Goal: Transaction & Acquisition: Book appointment/travel/reservation

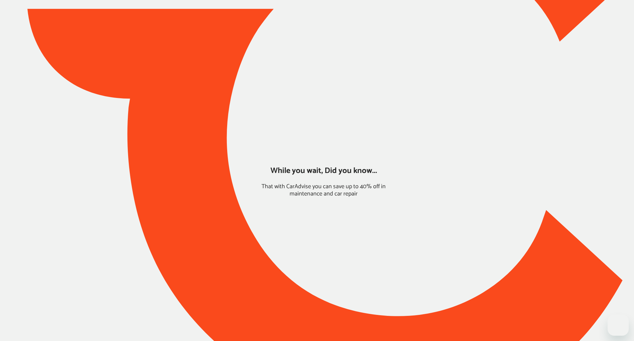
type input "*****"
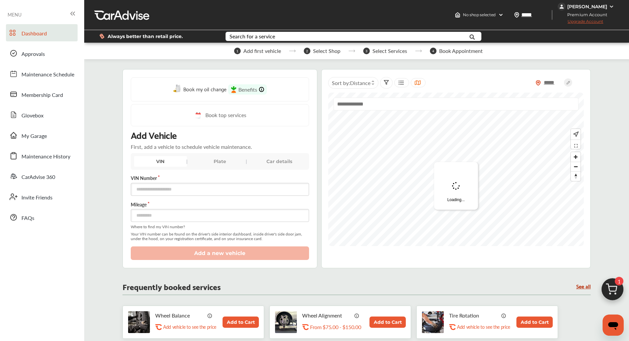
click at [608, 291] on img at bounding box center [613, 291] width 32 height 32
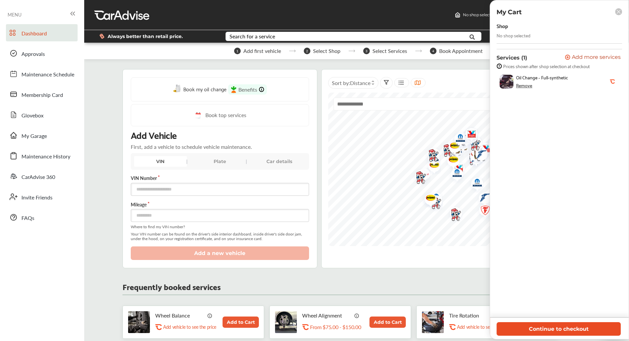
click at [557, 328] on button "Continue to checkout" at bounding box center [559, 329] width 124 height 14
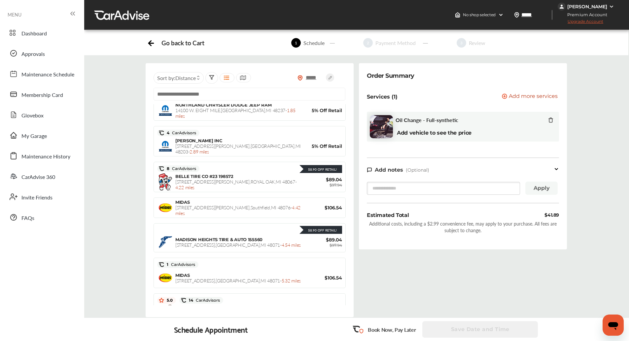
scroll to position [173, 0]
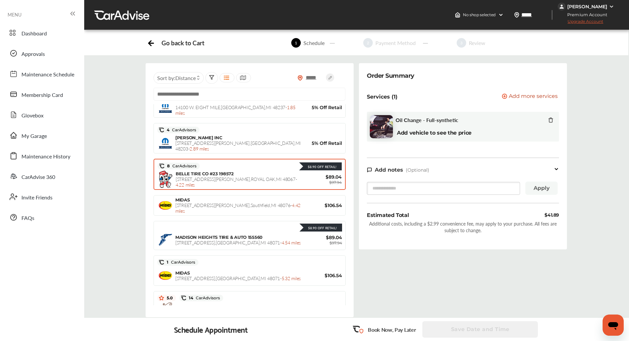
click at [255, 175] on div "BELLE TIRE CO #23 198572 [STREET_ADDRESS][PERSON_NAME] - 4.22 miles" at bounding box center [239, 179] width 127 height 17
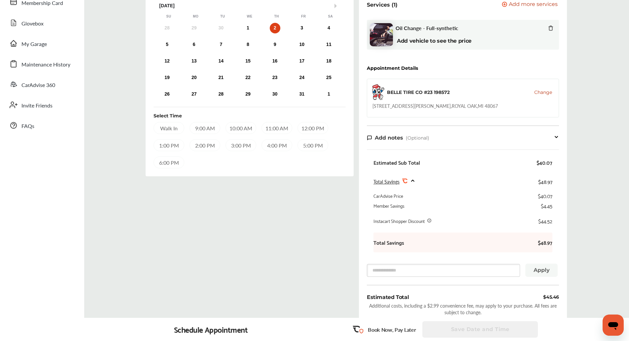
scroll to position [91, 0]
click at [607, 159] on div "Select Date and Time Next Month [DATE] Su Mo Tu We Th Fr Sa 28 29 30 1 2 3 4 5 …" at bounding box center [356, 154] width 555 height 365
click at [31, 48] on span "My Garage" at bounding box center [33, 44] width 25 height 9
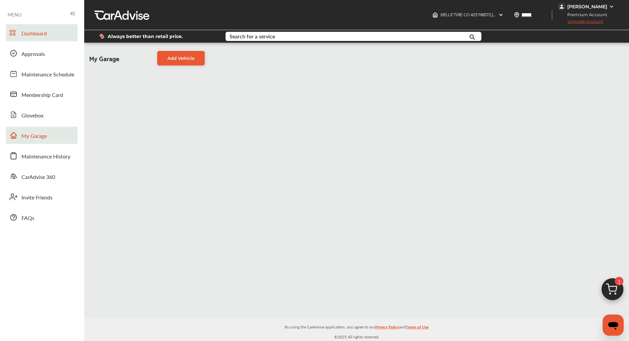
click at [25, 35] on span "Dashboard" at bounding box center [33, 33] width 25 height 9
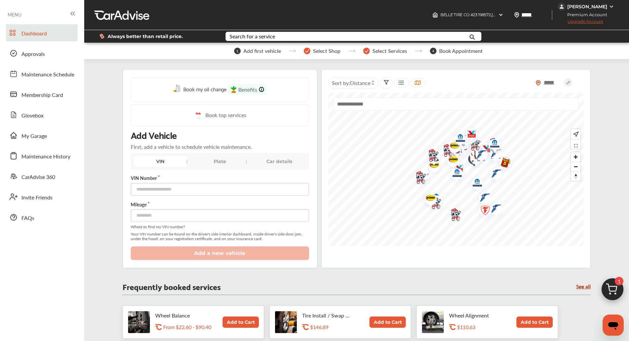
click at [614, 282] on img at bounding box center [613, 291] width 32 height 32
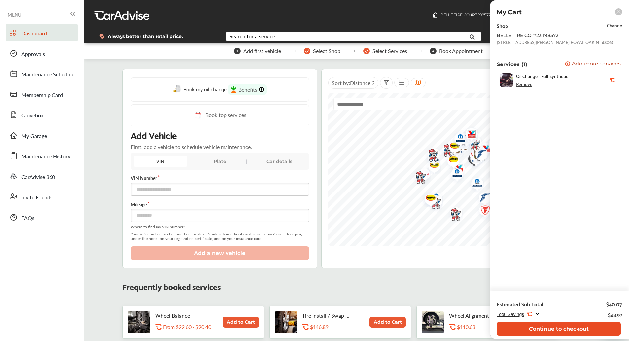
click at [567, 328] on button "Continue to checkout" at bounding box center [559, 329] width 124 height 14
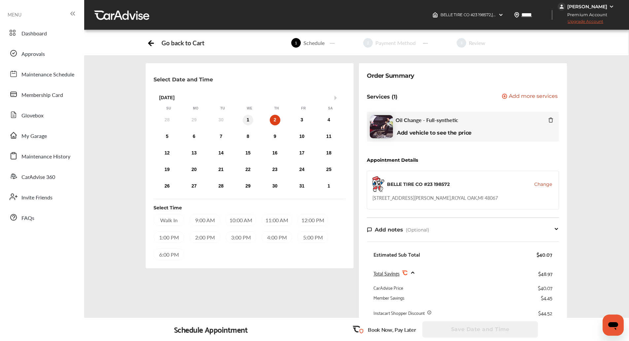
click at [245, 122] on div "1" at bounding box center [248, 120] width 11 height 11
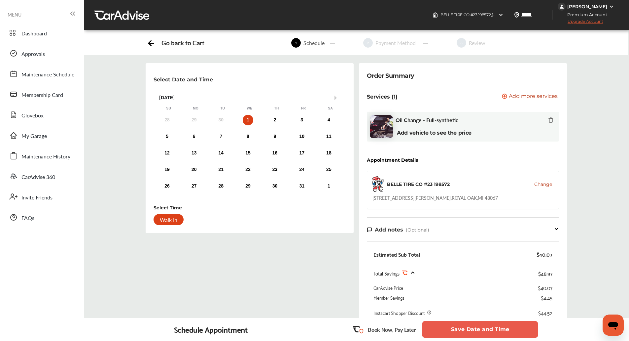
click at [168, 221] on div "Walk In" at bounding box center [169, 219] width 30 height 11
click at [493, 321] on button "Save Date and Time" at bounding box center [480, 329] width 116 height 17
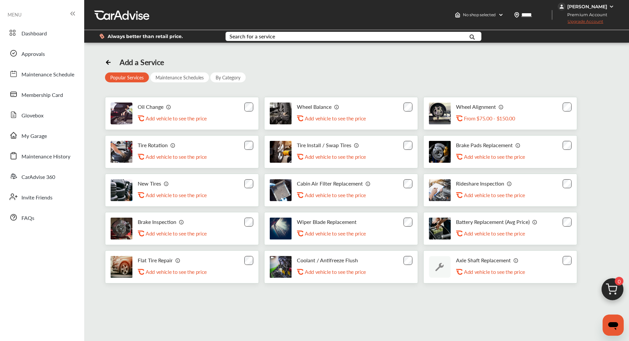
click at [39, 145] on div "Dashboard Approvals Maintenance Schedule Membership Card Glovebox My Garage Mai…" at bounding box center [42, 124] width 78 height 201
click at [43, 138] on span "My Garage" at bounding box center [33, 136] width 25 height 9
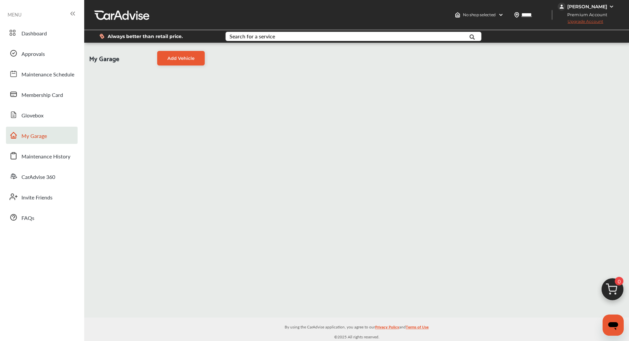
click at [583, 122] on div "My Garage Add Vehicle" at bounding box center [356, 180] width 545 height 274
